Goal: Task Accomplishment & Management: Use online tool/utility

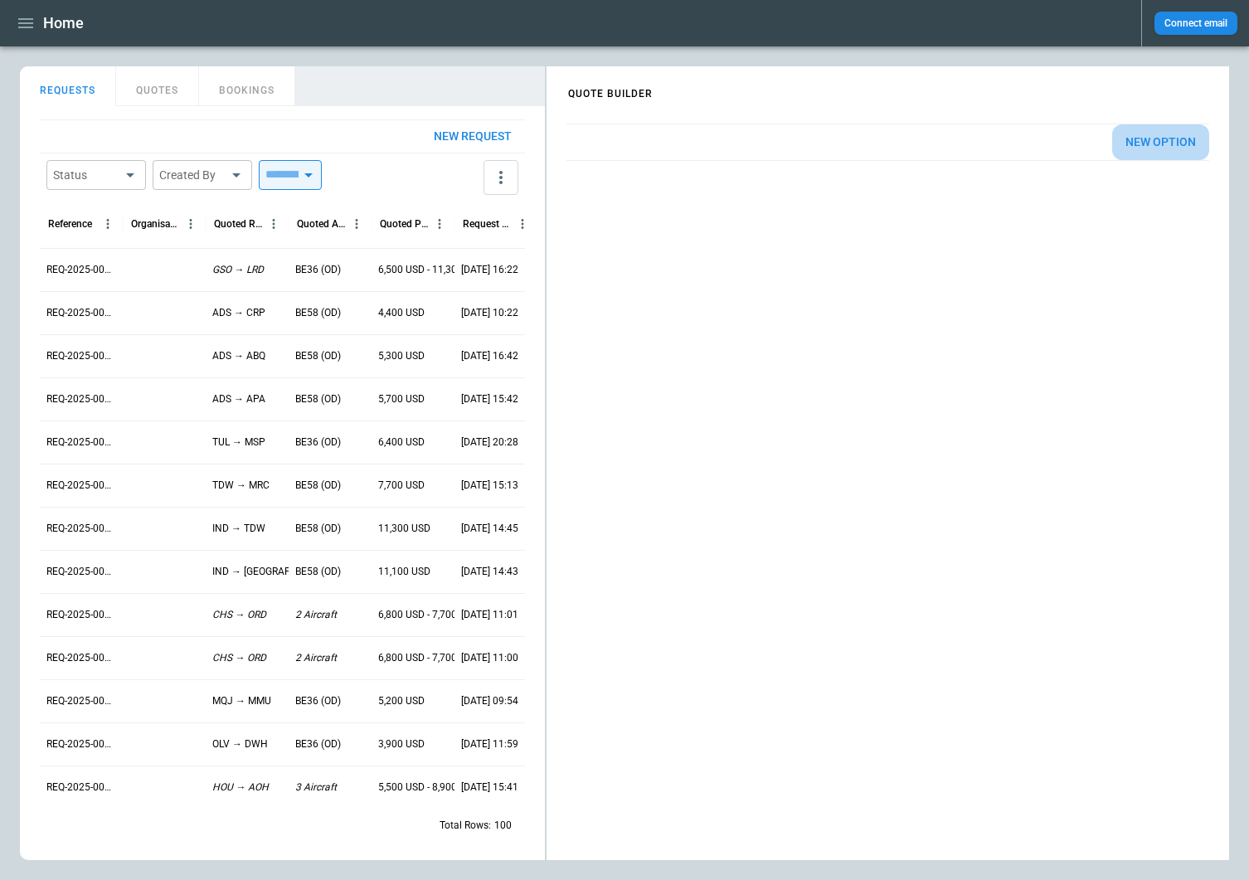
click at [1178, 148] on button "New Option" at bounding box center [1160, 142] width 97 height 36
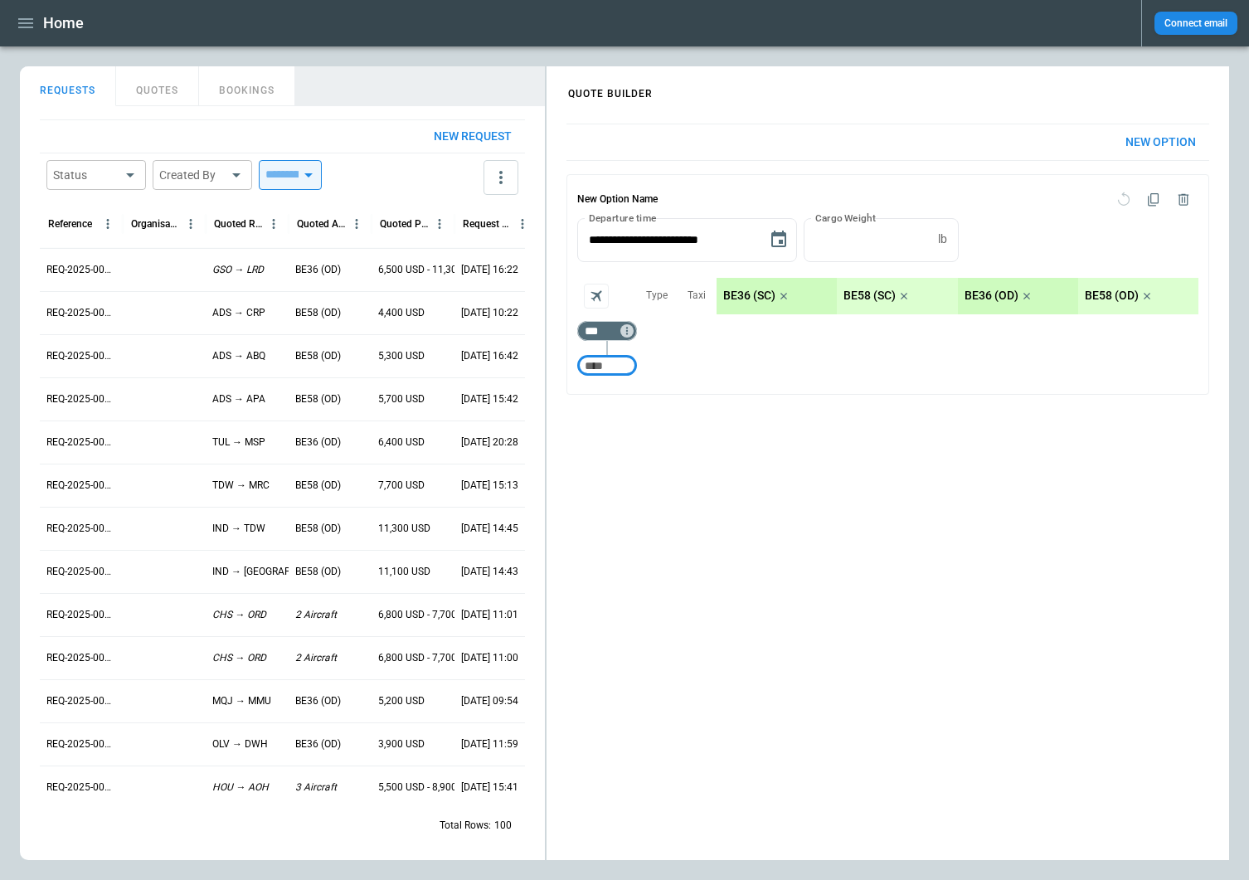
click at [618, 366] on input "Too short" at bounding box center [606, 366] width 53 height 30
type input "***"
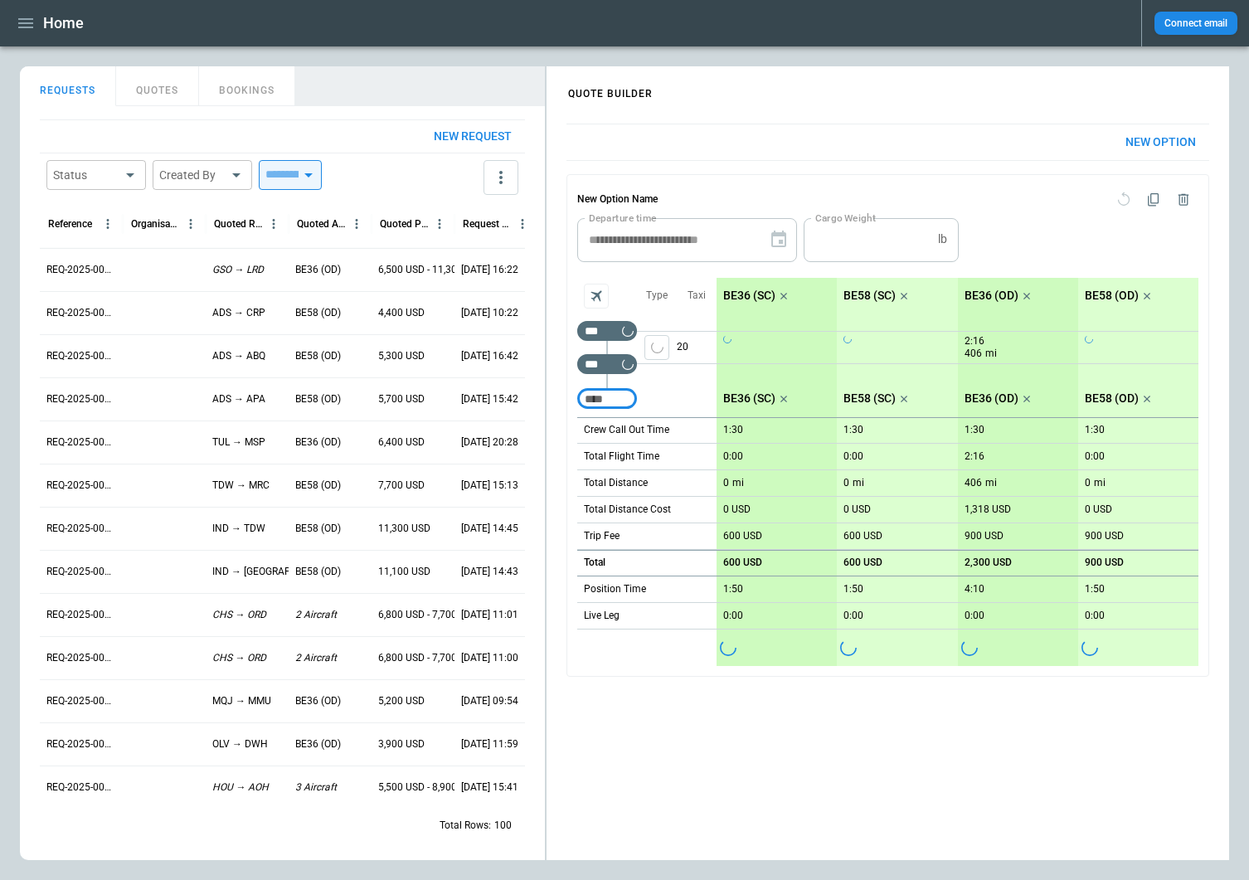
click at [590, 294] on icon "Aircraft selection" at bounding box center [596, 296] width 17 height 17
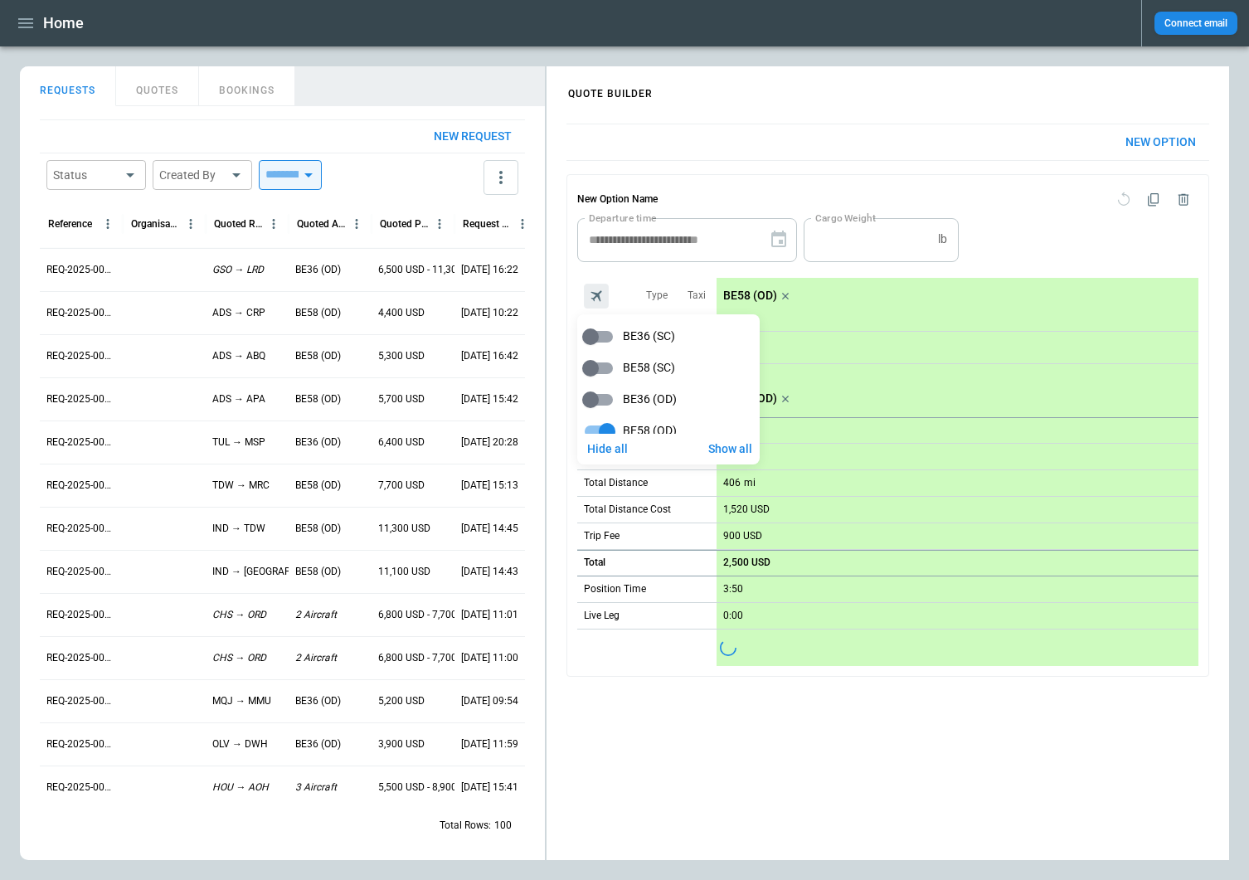
click at [1209, 361] on div at bounding box center [624, 440] width 1249 height 880
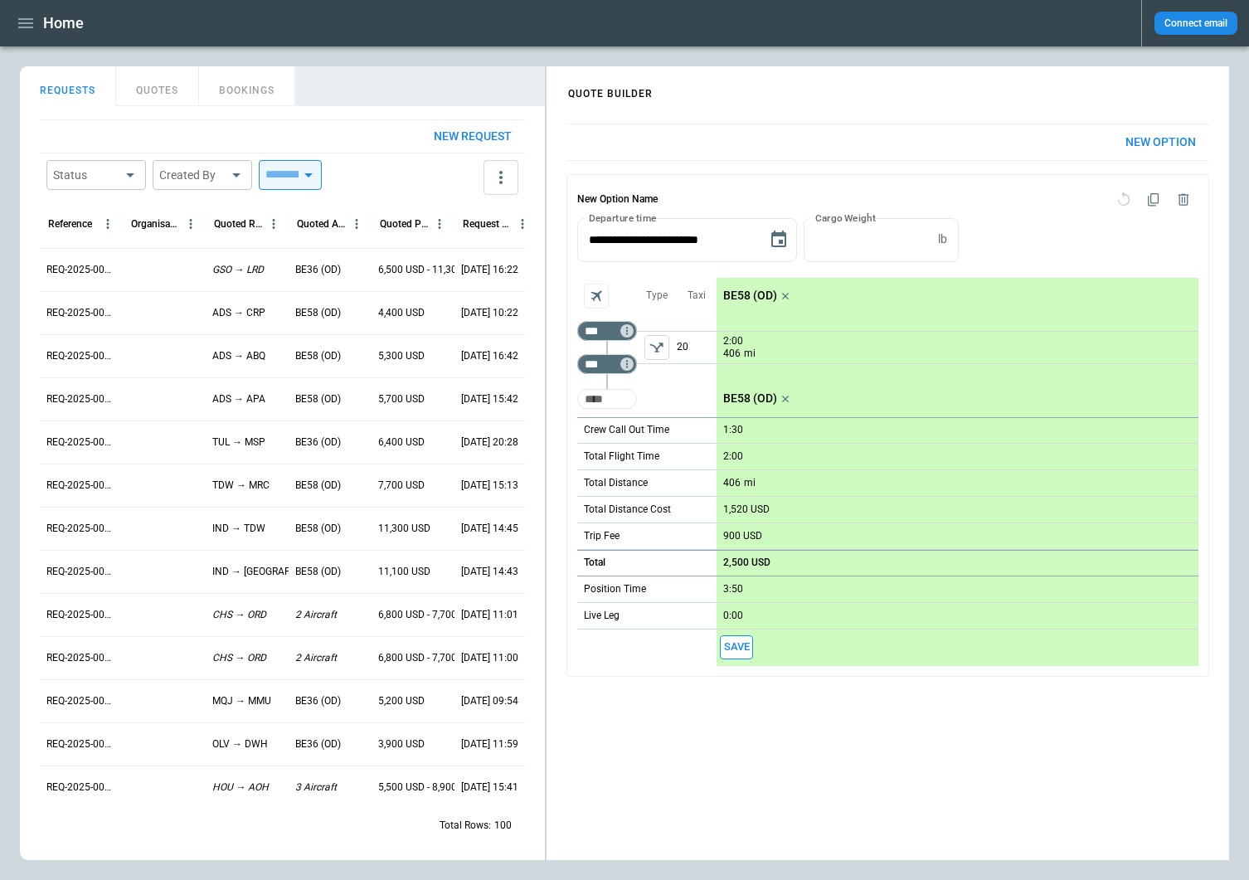
click at [594, 401] on input "Too short" at bounding box center [606, 399] width 53 height 30
type input "***"
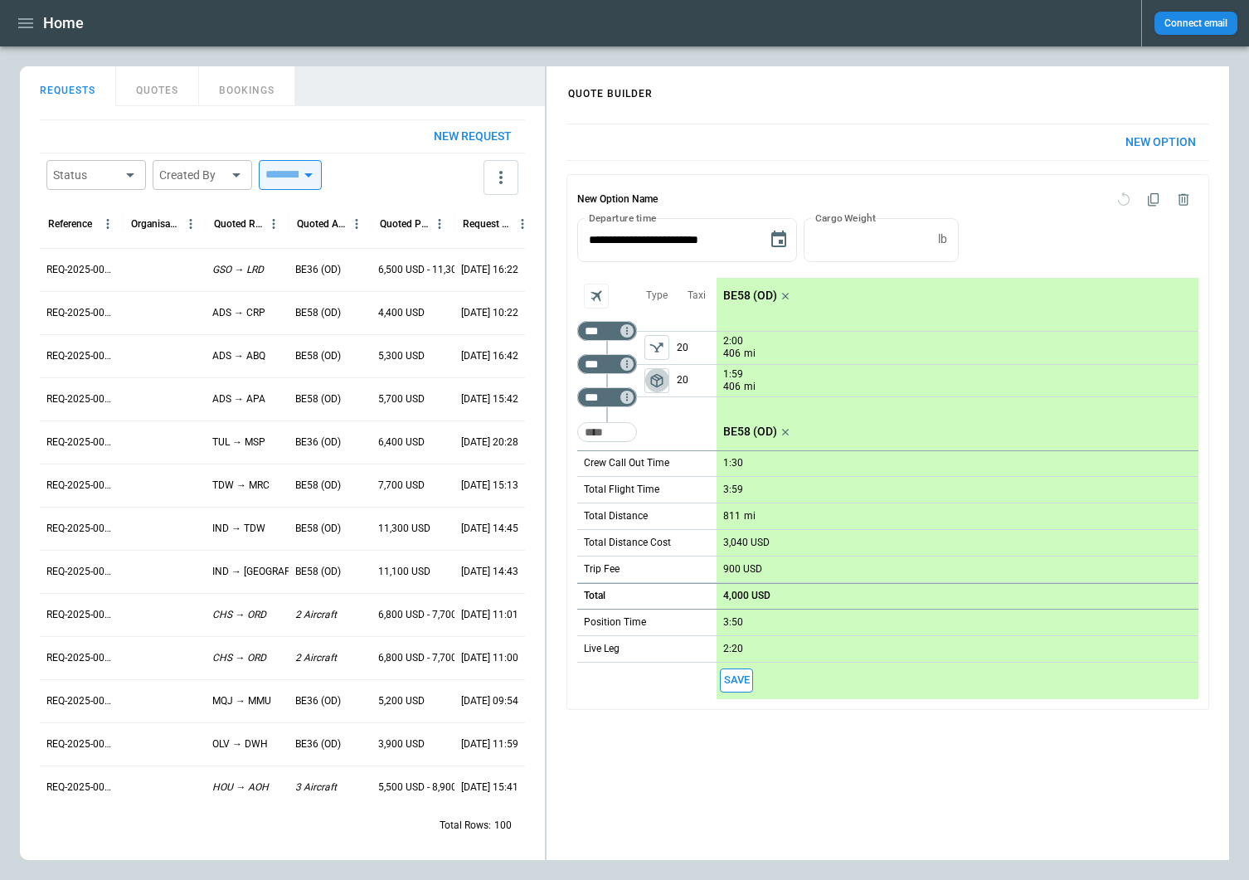
click at [657, 381] on span "package_2" at bounding box center [656, 380] width 17 height 17
click at [647, 342] on button "left aligned" at bounding box center [656, 347] width 25 height 25
click at [731, 461] on p "1:30" at bounding box center [733, 463] width 20 height 12
type input "****"
click at [1238, 320] on main "FindBorderBarSize QUOTE BUILDER REQUESTS QUOTES BOOKINGS New request Status ​ C…" at bounding box center [624, 462] width 1249 height 833
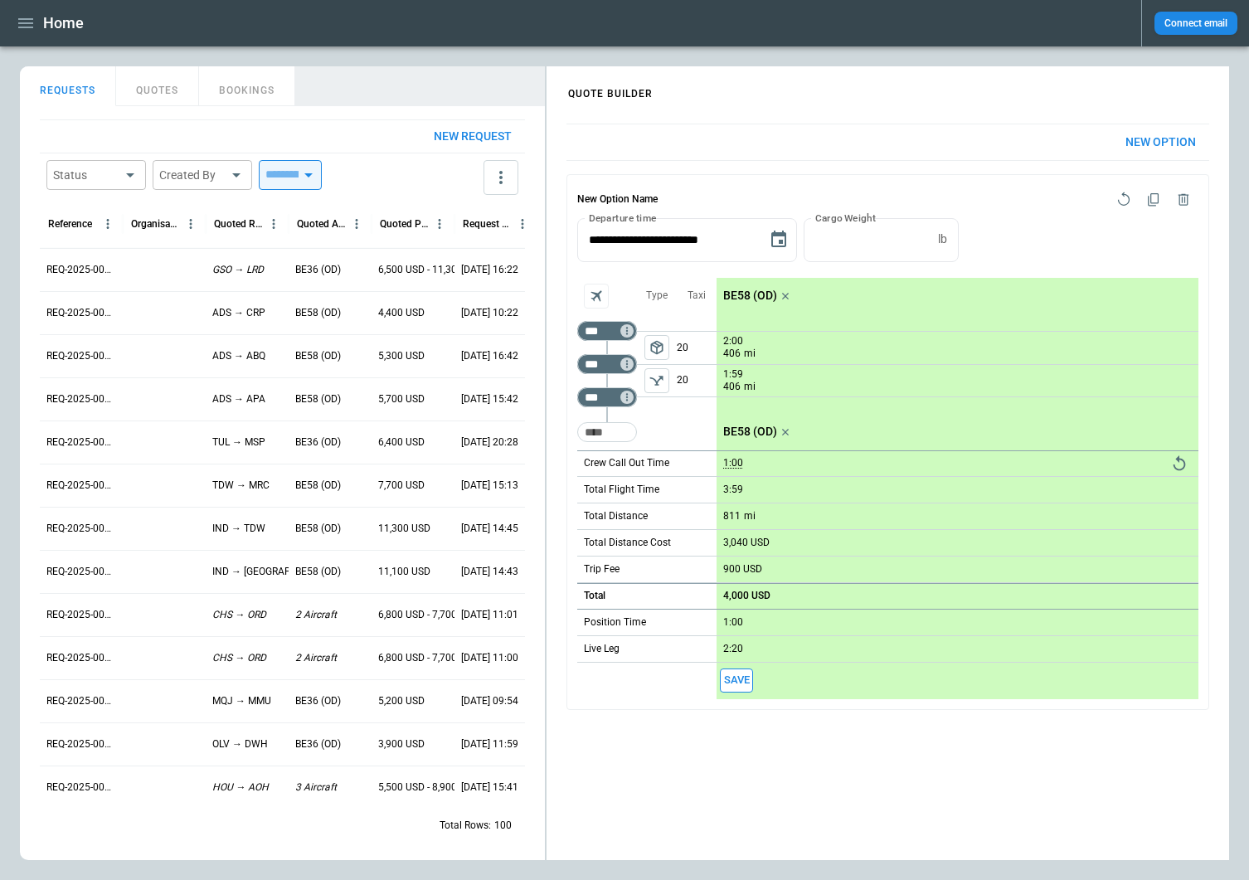
drag, startPoint x: 1238, startPoint y: 362, endPoint x: 1204, endPoint y: 334, distance: 43.6
click at [1238, 362] on main "FindBorderBarSize QUOTE BUILDER REQUESTS QUOTES BOOKINGS New request Status ​ C…" at bounding box center [624, 462] width 1249 height 833
click at [590, 288] on icon "Aircraft selection" at bounding box center [596, 296] width 17 height 17
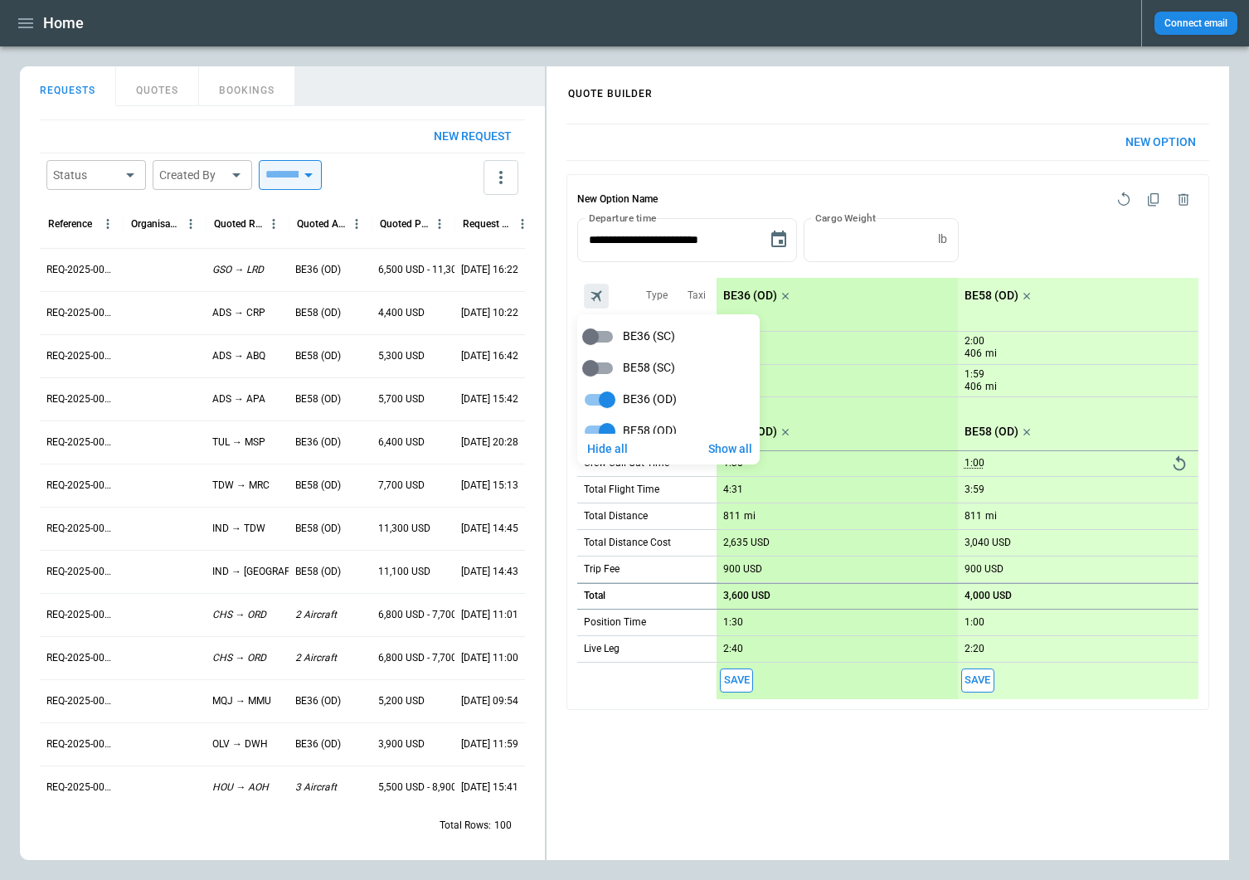
click at [1014, 769] on div at bounding box center [624, 440] width 1249 height 880
